Goal: Information Seeking & Learning: Check status

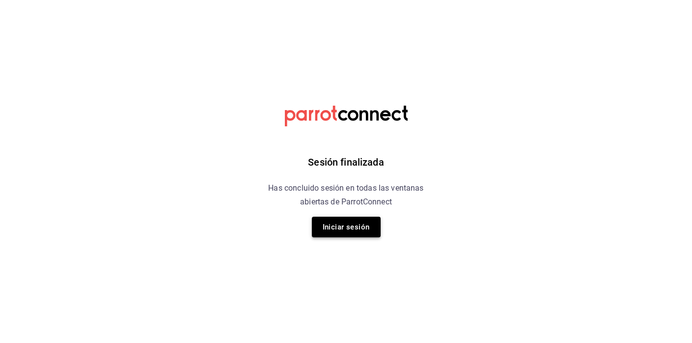
click at [359, 230] on button "Iniciar sesión" at bounding box center [346, 227] width 69 height 21
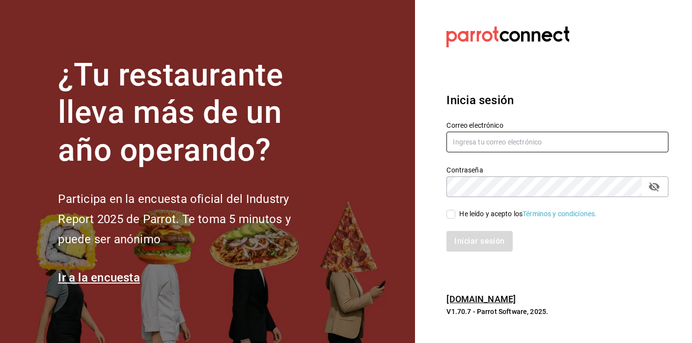
type input "felipecabello.chapa@gmail.com"
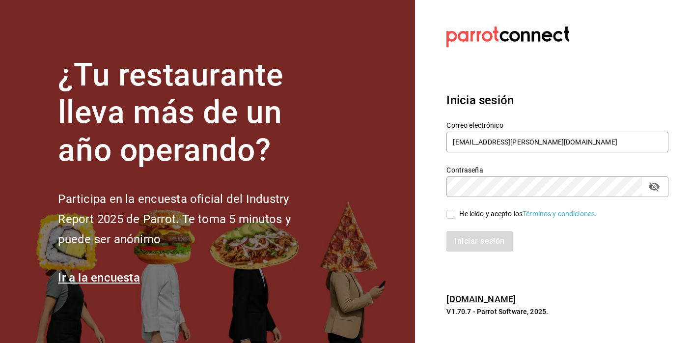
click at [454, 213] on input "He leído y acepto los Términos y condiciones." at bounding box center [450, 214] width 9 height 9
checkbox input "true"
click at [464, 242] on button "Iniciar sesión" at bounding box center [479, 241] width 67 height 21
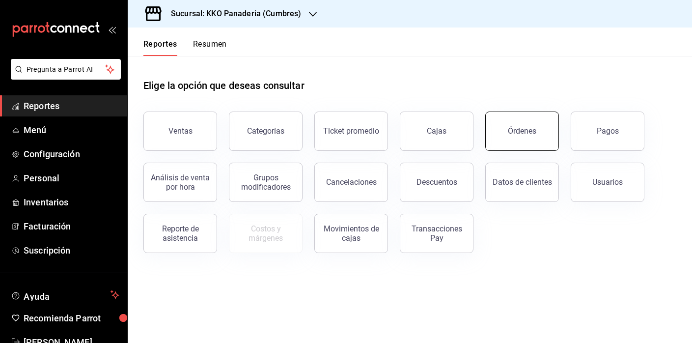
click at [545, 138] on button "Órdenes" at bounding box center [522, 130] width 74 height 39
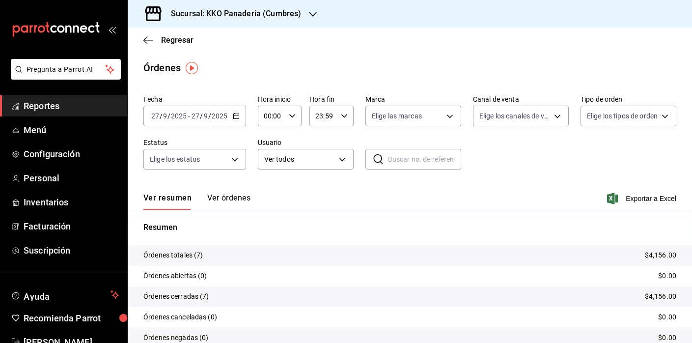
click at [240, 204] on button "Ver órdenes" at bounding box center [228, 201] width 43 height 17
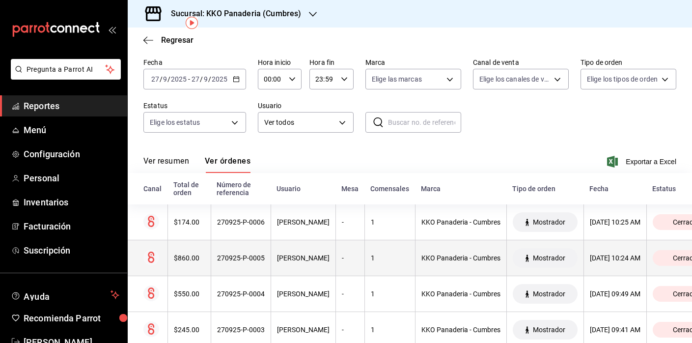
scroll to position [46, 0]
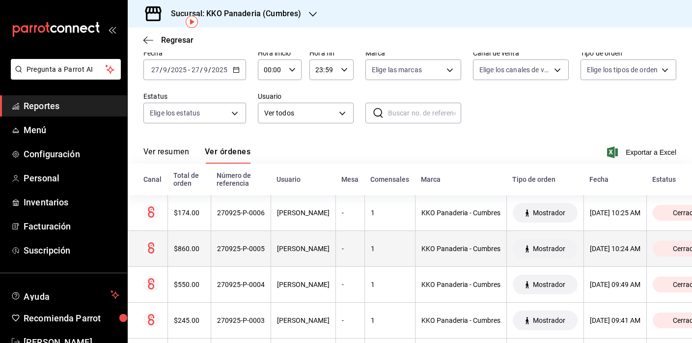
click at [183, 260] on th "$860.00" at bounding box center [188, 249] width 43 height 36
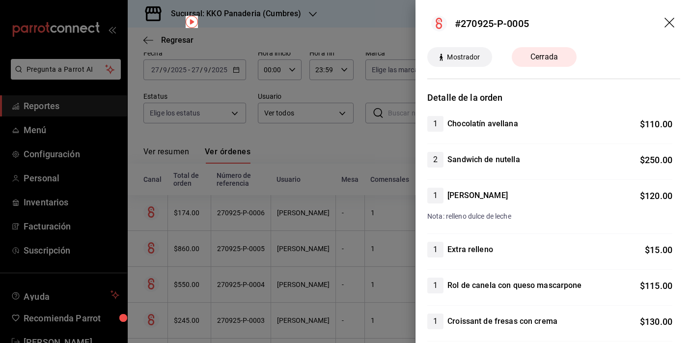
click at [264, 267] on div at bounding box center [346, 171] width 692 height 343
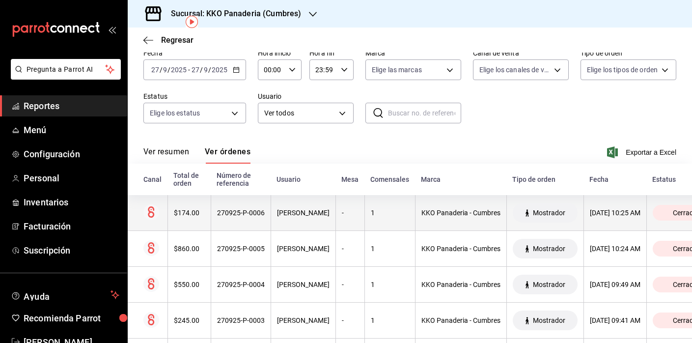
click at [174, 215] on div "$174.00" at bounding box center [189, 213] width 31 height 8
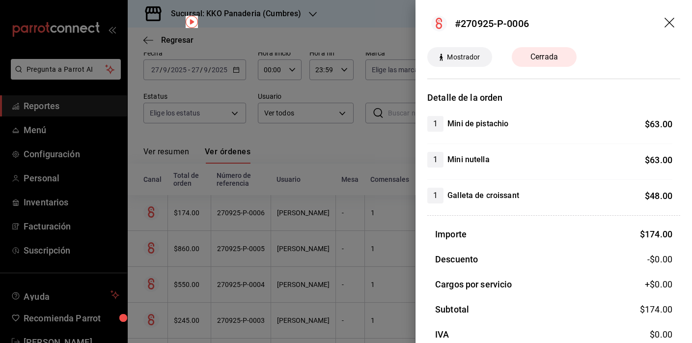
click at [367, 140] on div at bounding box center [346, 171] width 692 height 343
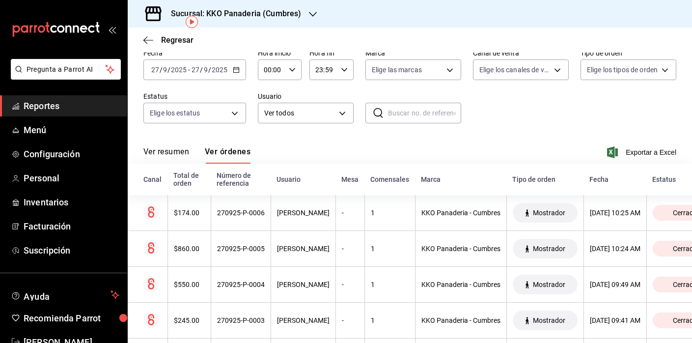
click at [54, 110] on span "Reportes" at bounding box center [72, 105] width 96 height 13
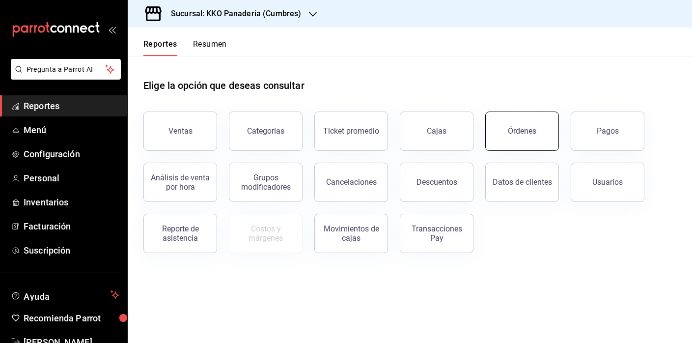
click at [518, 124] on button "Órdenes" at bounding box center [522, 130] width 74 height 39
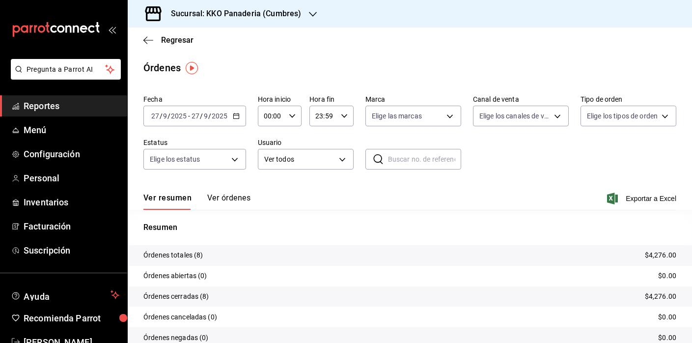
click at [37, 109] on span "Reportes" at bounding box center [72, 105] width 96 height 13
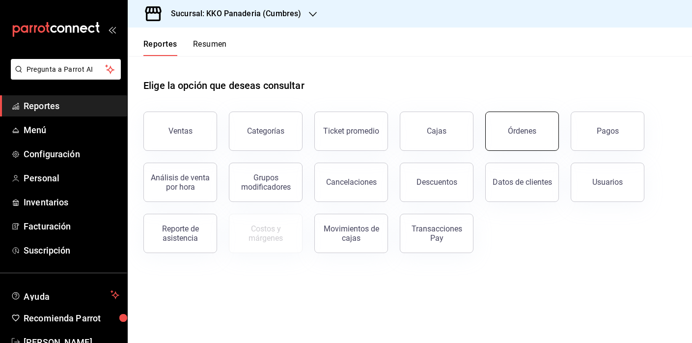
click at [532, 142] on button "Órdenes" at bounding box center [522, 130] width 74 height 39
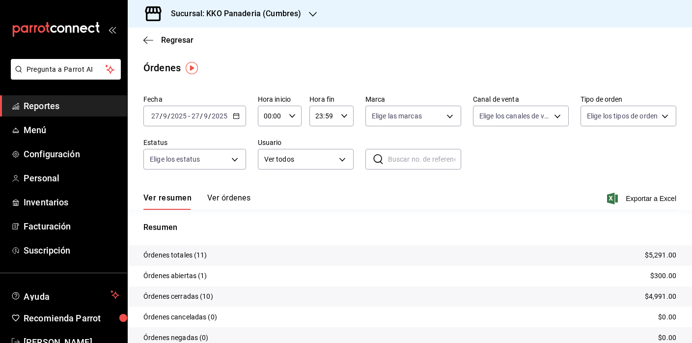
click at [35, 101] on span "Reportes" at bounding box center [72, 105] width 96 height 13
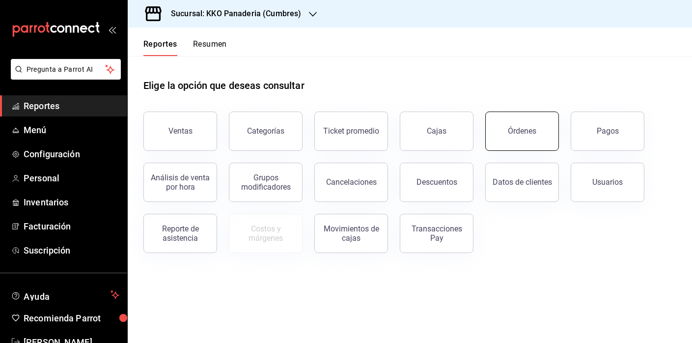
click at [515, 115] on button "Órdenes" at bounding box center [522, 130] width 74 height 39
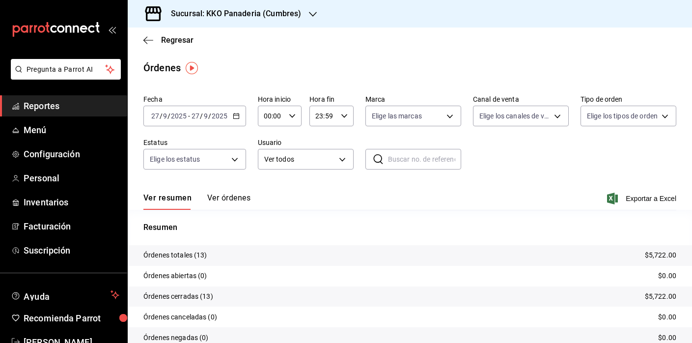
click at [146, 48] on div "Regresar" at bounding box center [410, 40] width 564 height 25
click at [148, 37] on icon "button" at bounding box center [148, 40] width 10 height 9
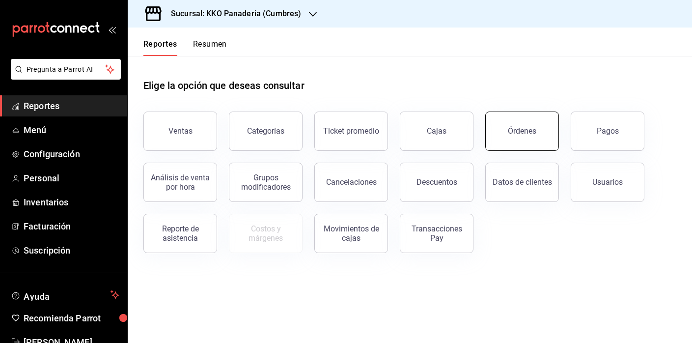
click at [539, 131] on button "Órdenes" at bounding box center [522, 130] width 74 height 39
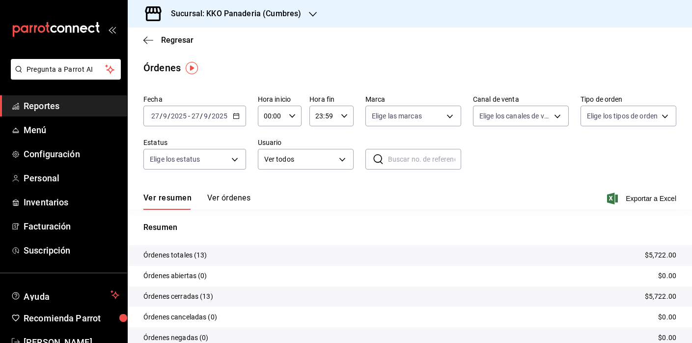
click at [151, 46] on div "Regresar" at bounding box center [410, 40] width 564 height 25
click at [225, 196] on button "Ver órdenes" at bounding box center [228, 201] width 43 height 17
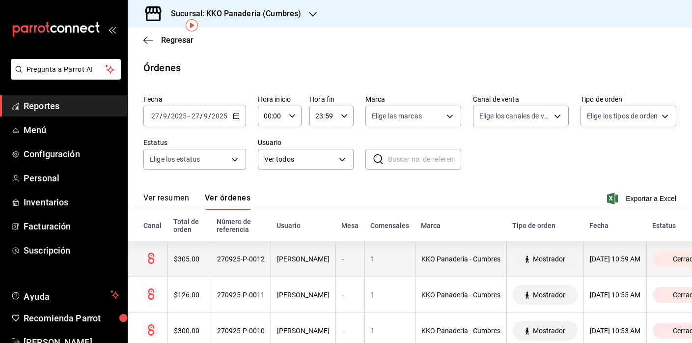
scroll to position [131, 0]
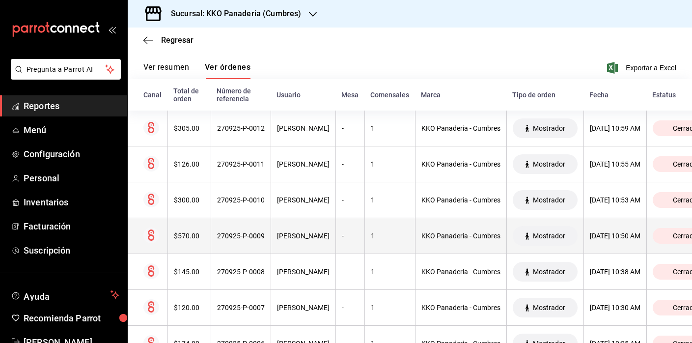
click at [193, 232] on div "$570.00" at bounding box center [189, 236] width 31 height 8
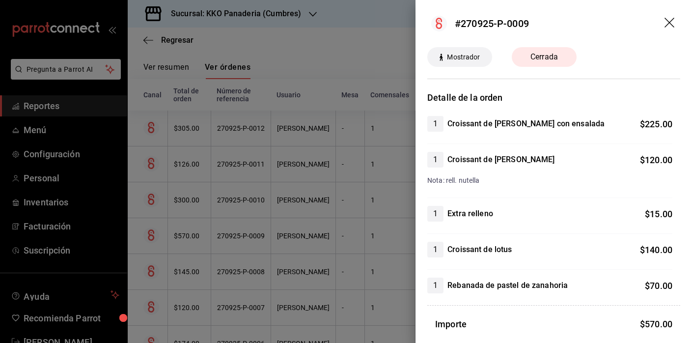
click at [508, 235] on div "1 Croissant de [PERSON_NAME] con ensalada $ 225.00 1 Croissant de almendra $ 12…" at bounding box center [553, 204] width 253 height 177
click at [356, 253] on div at bounding box center [346, 171] width 692 height 343
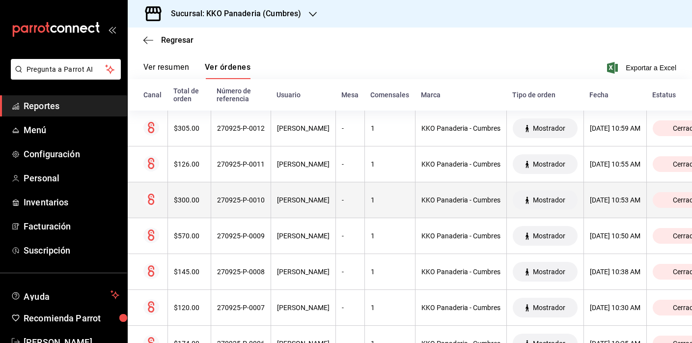
click at [202, 189] on th "$300.00" at bounding box center [188, 200] width 43 height 36
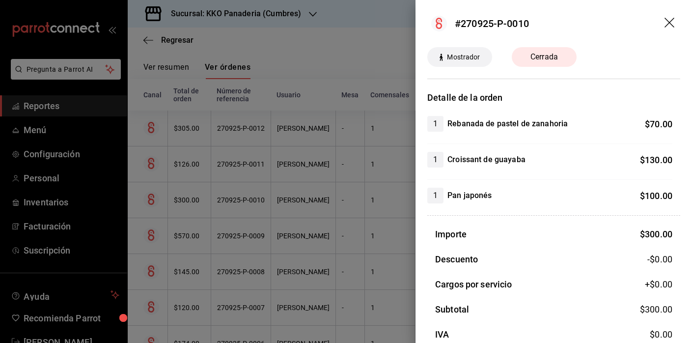
click at [194, 191] on div at bounding box center [346, 171] width 692 height 343
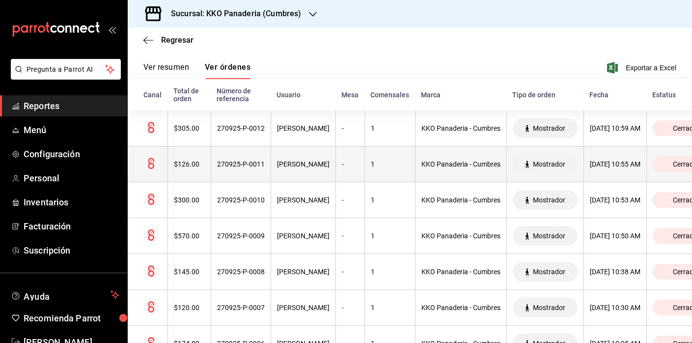
click at [193, 163] on div "$126.00" at bounding box center [189, 164] width 31 height 8
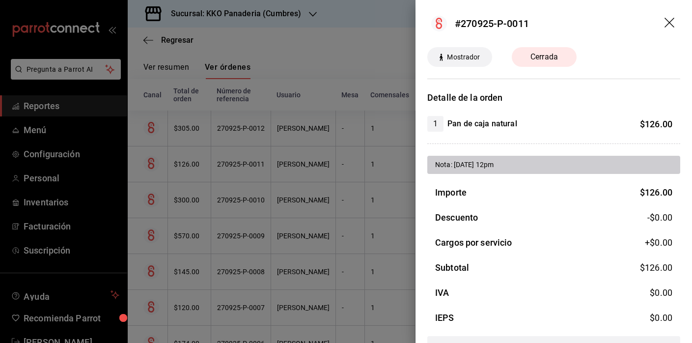
click at [337, 200] on div at bounding box center [346, 171] width 692 height 343
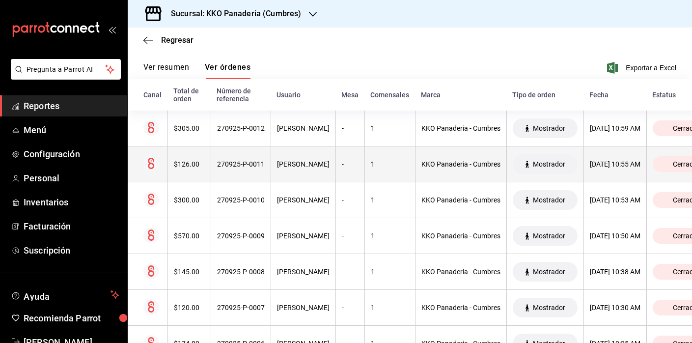
click at [166, 162] on th at bounding box center [148, 164] width 40 height 36
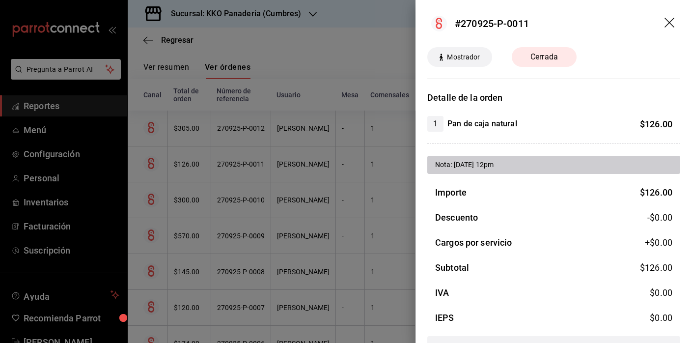
click at [264, 179] on div at bounding box center [346, 171] width 692 height 343
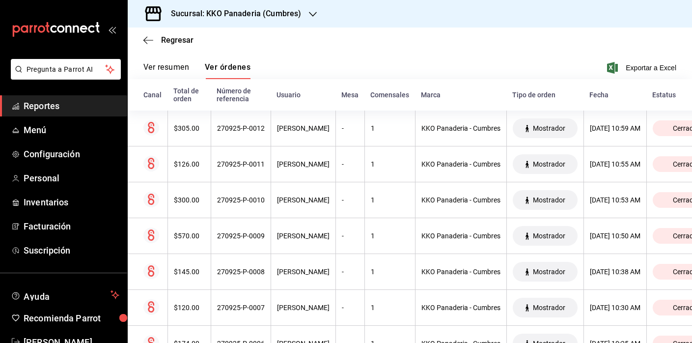
click at [44, 109] on span "Reportes" at bounding box center [72, 105] width 96 height 13
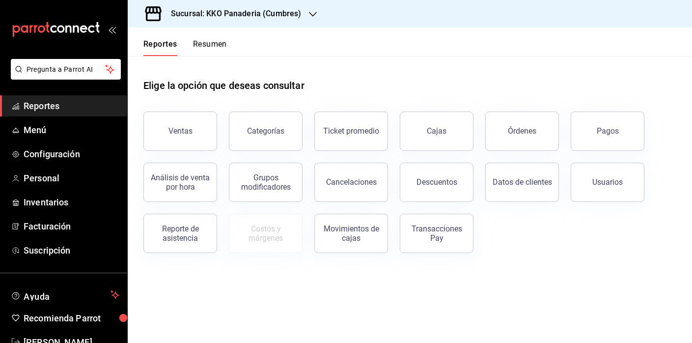
click at [502, 152] on div "Datos de clientes" at bounding box center [515, 176] width 85 height 51
click at [507, 144] on button "Órdenes" at bounding box center [522, 130] width 74 height 39
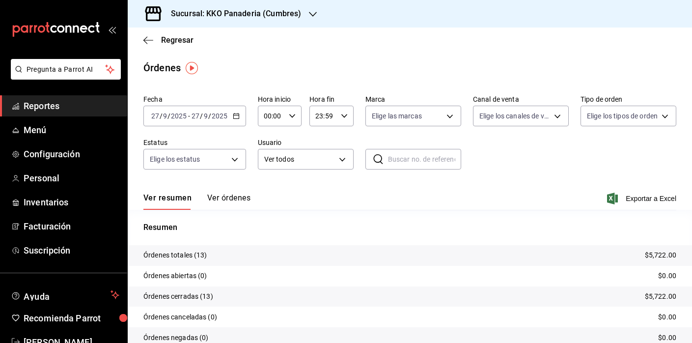
click at [236, 192] on div "Ver resumen Ver órdenes Exportar a Excel" at bounding box center [409, 195] width 533 height 28
click at [233, 199] on button "Ver órdenes" at bounding box center [228, 201] width 43 height 17
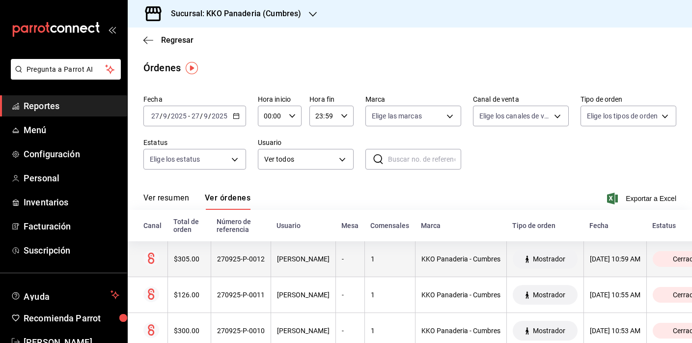
click at [189, 255] on div "$305.00" at bounding box center [189, 259] width 31 height 8
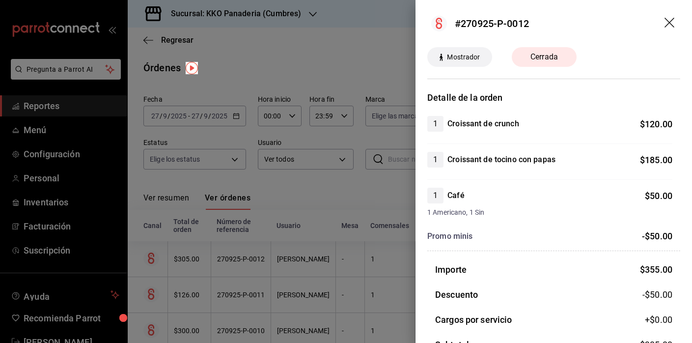
click at [294, 187] on div at bounding box center [346, 171] width 692 height 343
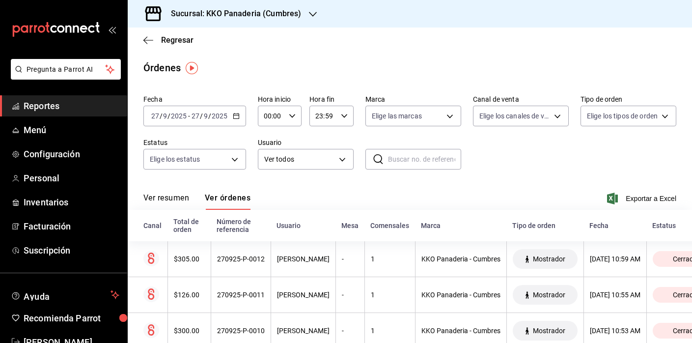
click at [27, 106] on span "Reportes" at bounding box center [72, 105] width 96 height 13
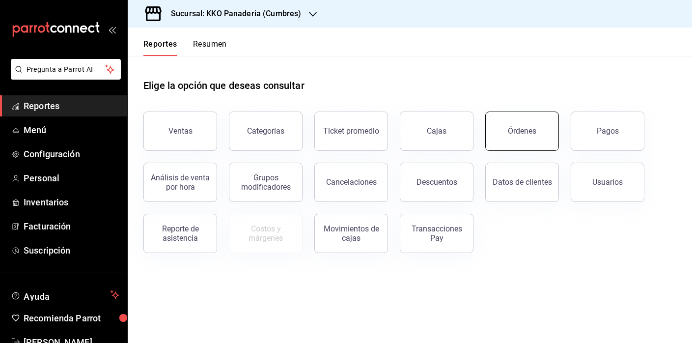
click at [509, 124] on button "Órdenes" at bounding box center [522, 130] width 74 height 39
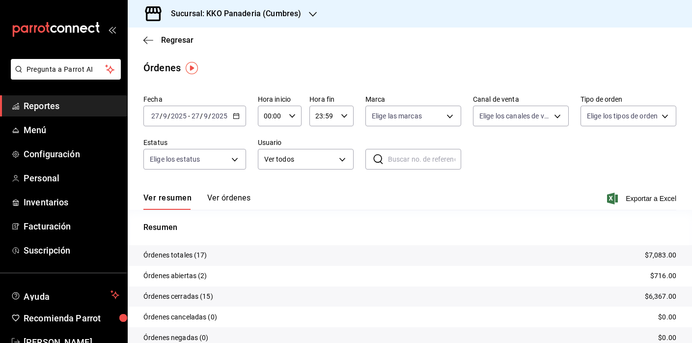
click at [242, 196] on button "Ver órdenes" at bounding box center [228, 201] width 43 height 17
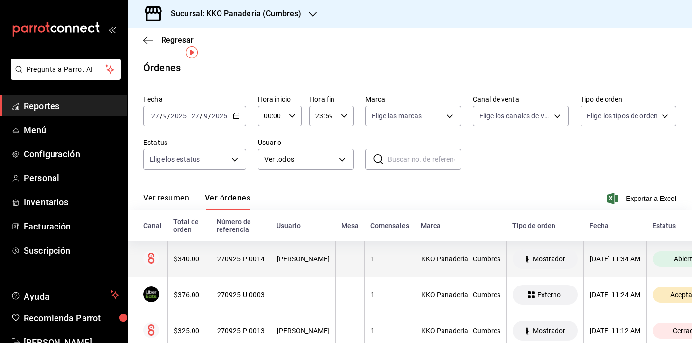
scroll to position [18, 0]
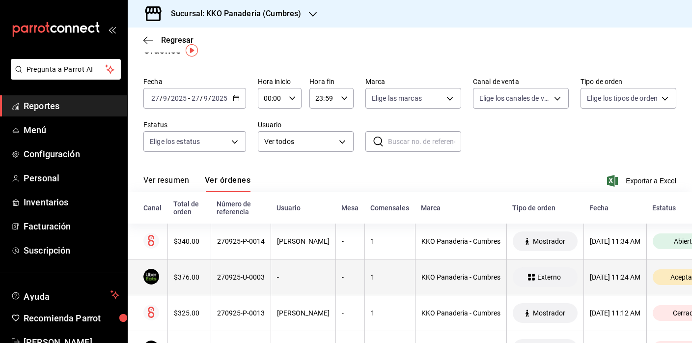
click at [185, 276] on div "$376.00" at bounding box center [189, 277] width 31 height 8
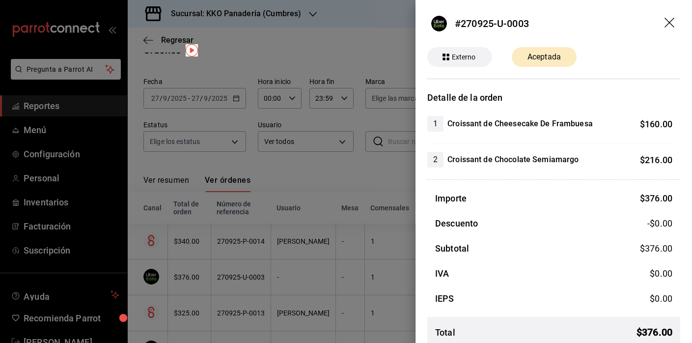
click at [344, 179] on div at bounding box center [346, 171] width 692 height 343
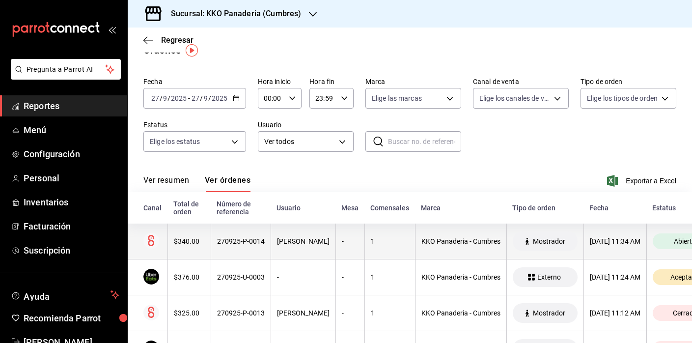
click at [197, 238] on div "$340.00" at bounding box center [189, 241] width 31 height 8
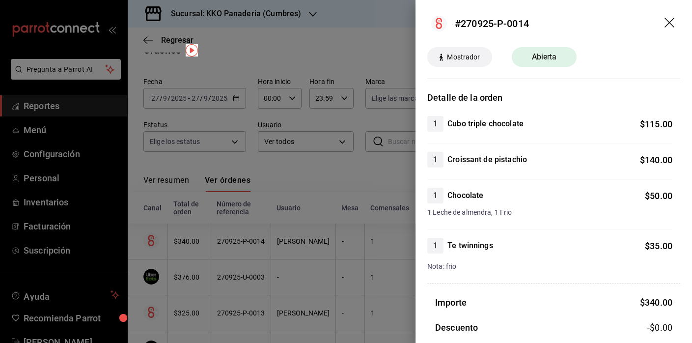
click at [305, 175] on div at bounding box center [346, 171] width 692 height 343
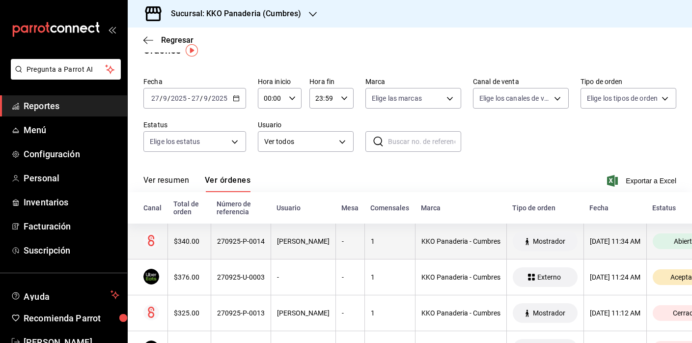
click at [193, 239] on div "$340.00" at bounding box center [189, 241] width 31 height 8
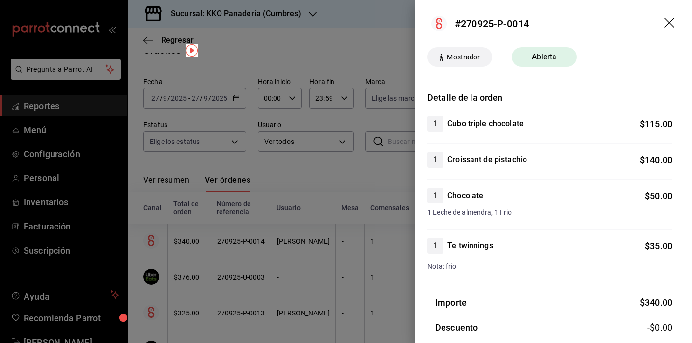
click at [312, 164] on div at bounding box center [346, 171] width 692 height 343
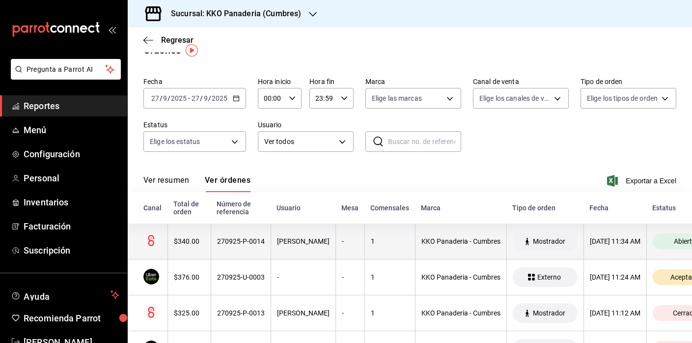
click at [195, 232] on th "$340.00" at bounding box center [188, 241] width 43 height 36
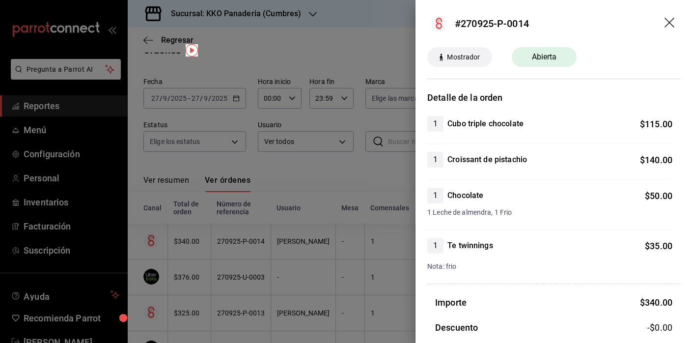
click at [305, 217] on div at bounding box center [346, 171] width 692 height 343
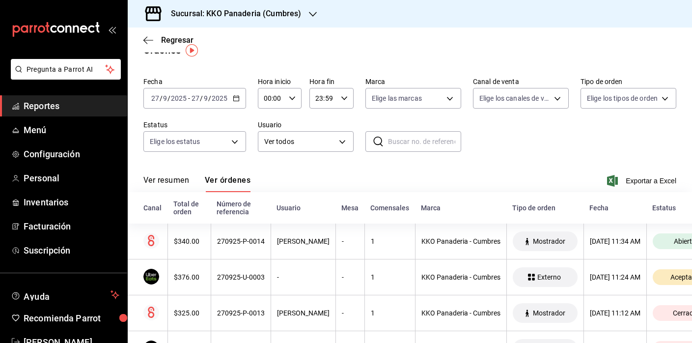
click at [45, 102] on span "Reportes" at bounding box center [72, 105] width 96 height 13
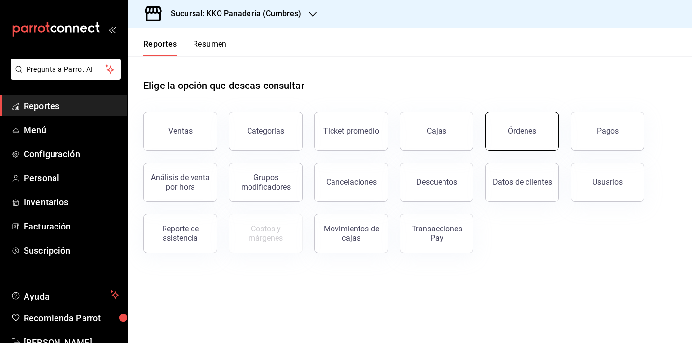
click at [528, 128] on div "Órdenes" at bounding box center [522, 130] width 28 height 9
